Goal: Information Seeking & Learning: Learn about a topic

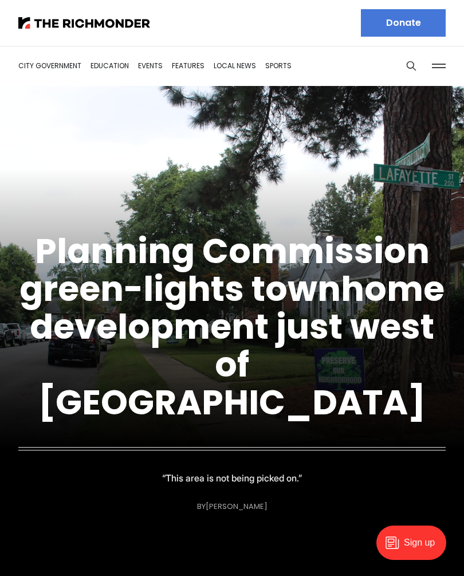
click at [347, 313] on link "Planning Commission green-lights townhome development just west of [GEOGRAPHIC_…" at bounding box center [231, 326] width 425 height 199
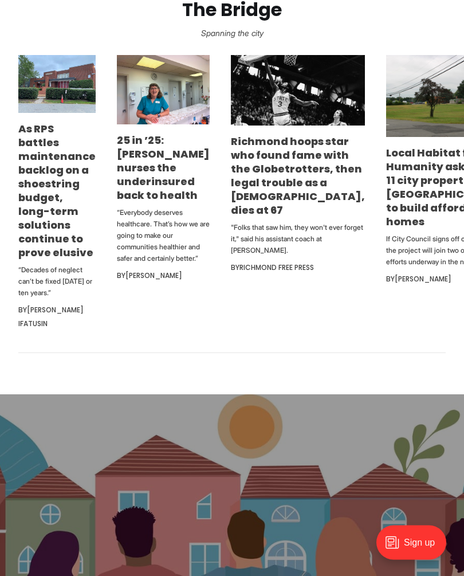
scroll to position [736, 0]
click at [297, 161] on link "Richmond hoops star who found fame with the Globetrotters, then legal trouble a…" at bounding box center [298, 175] width 134 height 83
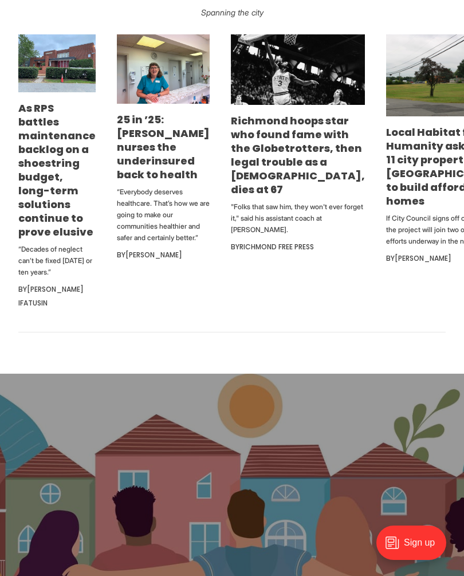
click at [64, 177] on link "As RPS battles maintenance backlog on a shoestring budget, long-term solutions …" at bounding box center [56, 170] width 77 height 138
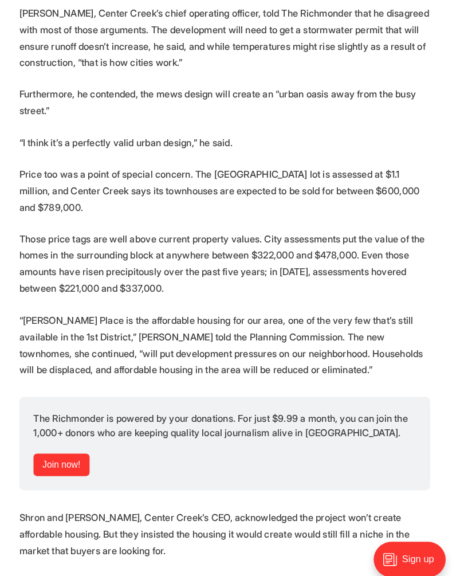
scroll to position [3163, 0]
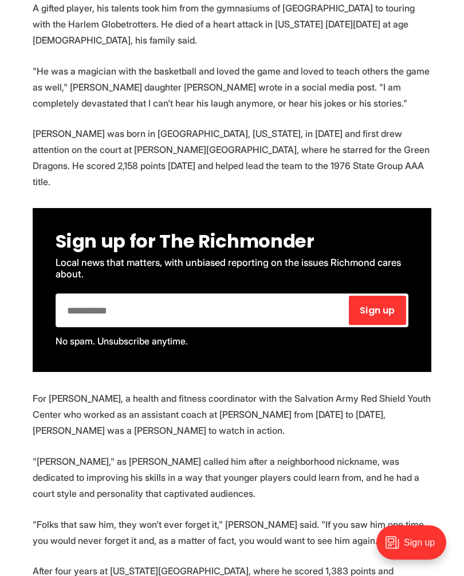
scroll to position [585, 0]
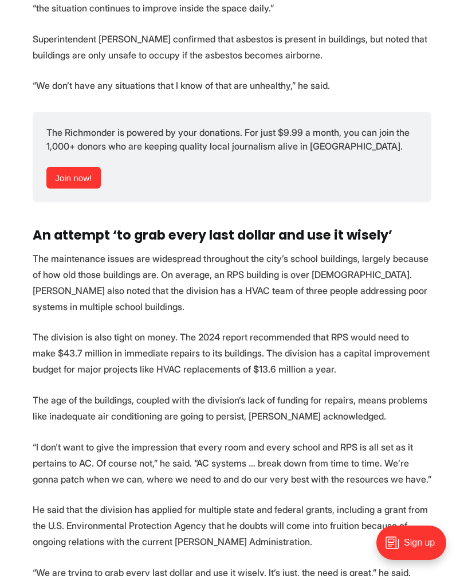
scroll to position [1896, 0]
